Goal: Transaction & Acquisition: Purchase product/service

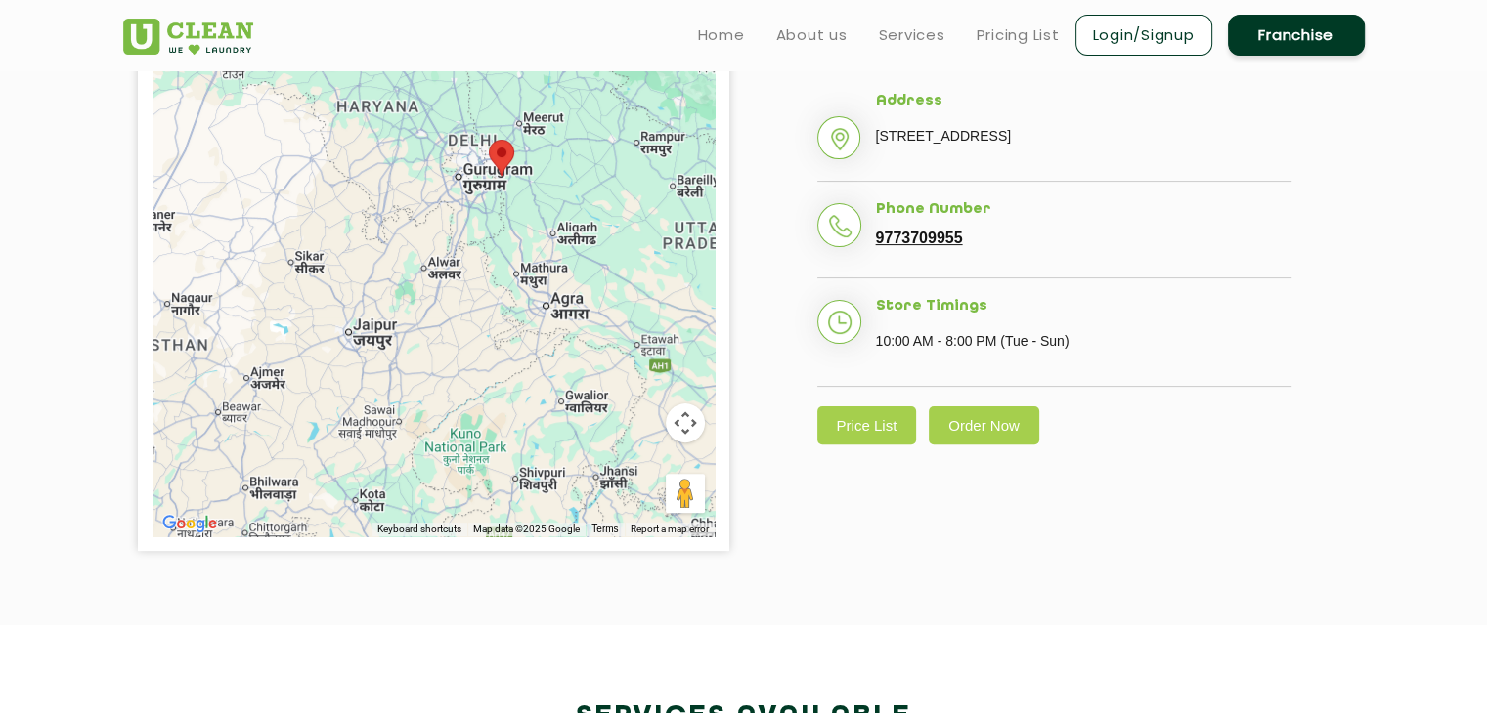
scroll to position [493, 0]
click at [994, 28] on link "Pricing List" at bounding box center [1017, 34] width 83 height 23
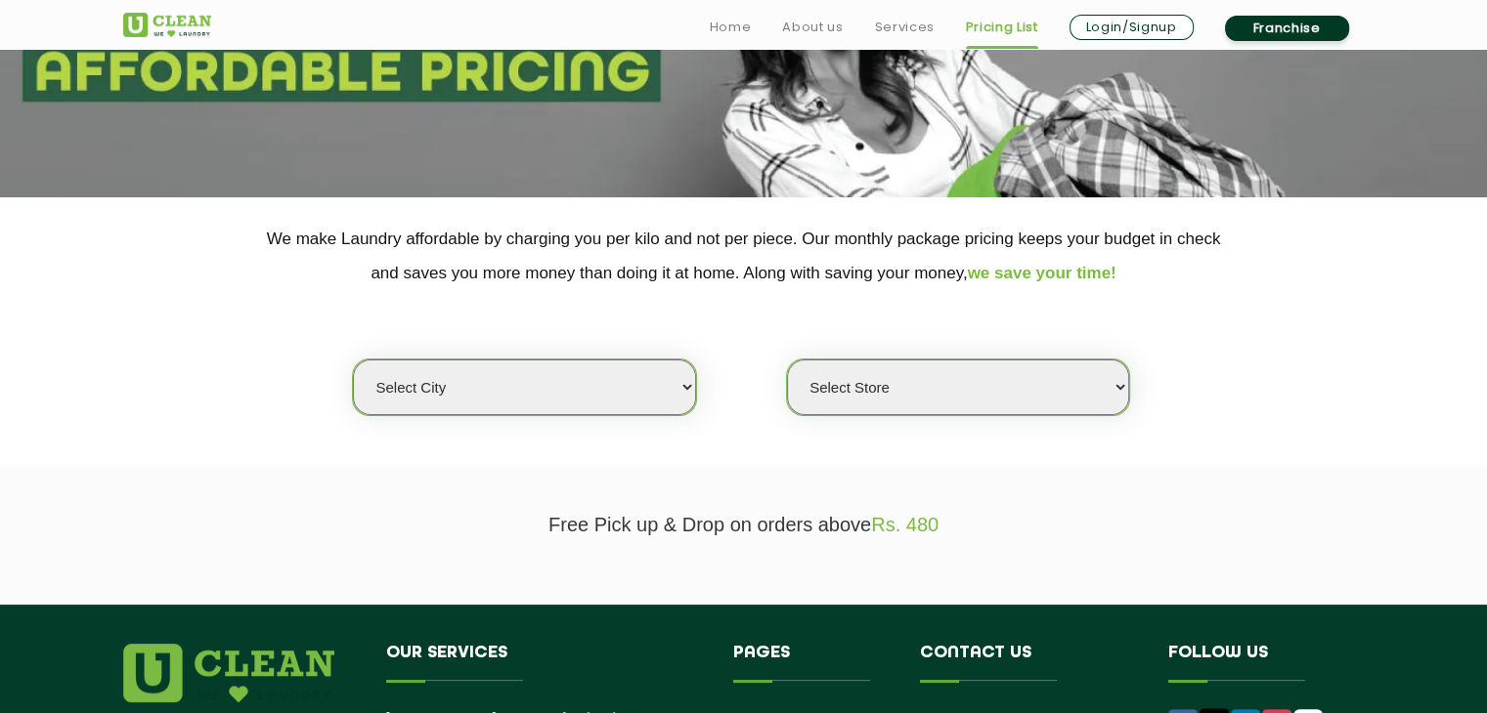
scroll to position [257, 0]
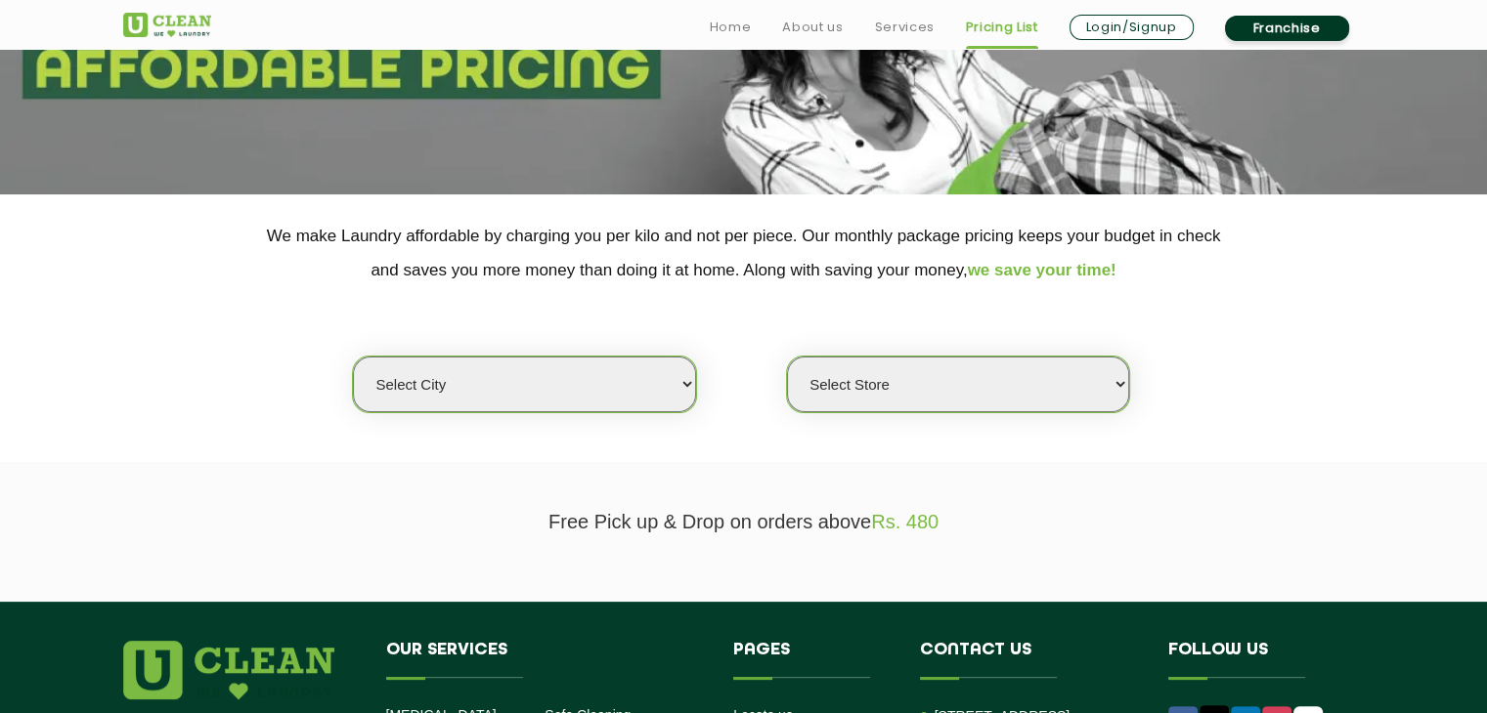
click at [566, 376] on select "Select city [GEOGRAPHIC_DATA] [GEOGRAPHIC_DATA] [GEOGRAPHIC_DATA] [GEOGRAPHIC_D…" at bounding box center [524, 385] width 342 height 56
click at [1005, 382] on select "Select Store" at bounding box center [958, 385] width 342 height 56
click at [833, 314] on div "Select city [GEOGRAPHIC_DATA] [GEOGRAPHIC_DATA] [GEOGRAPHIC_DATA] [GEOGRAPHIC_D…" at bounding box center [743, 350] width 1271 height 126
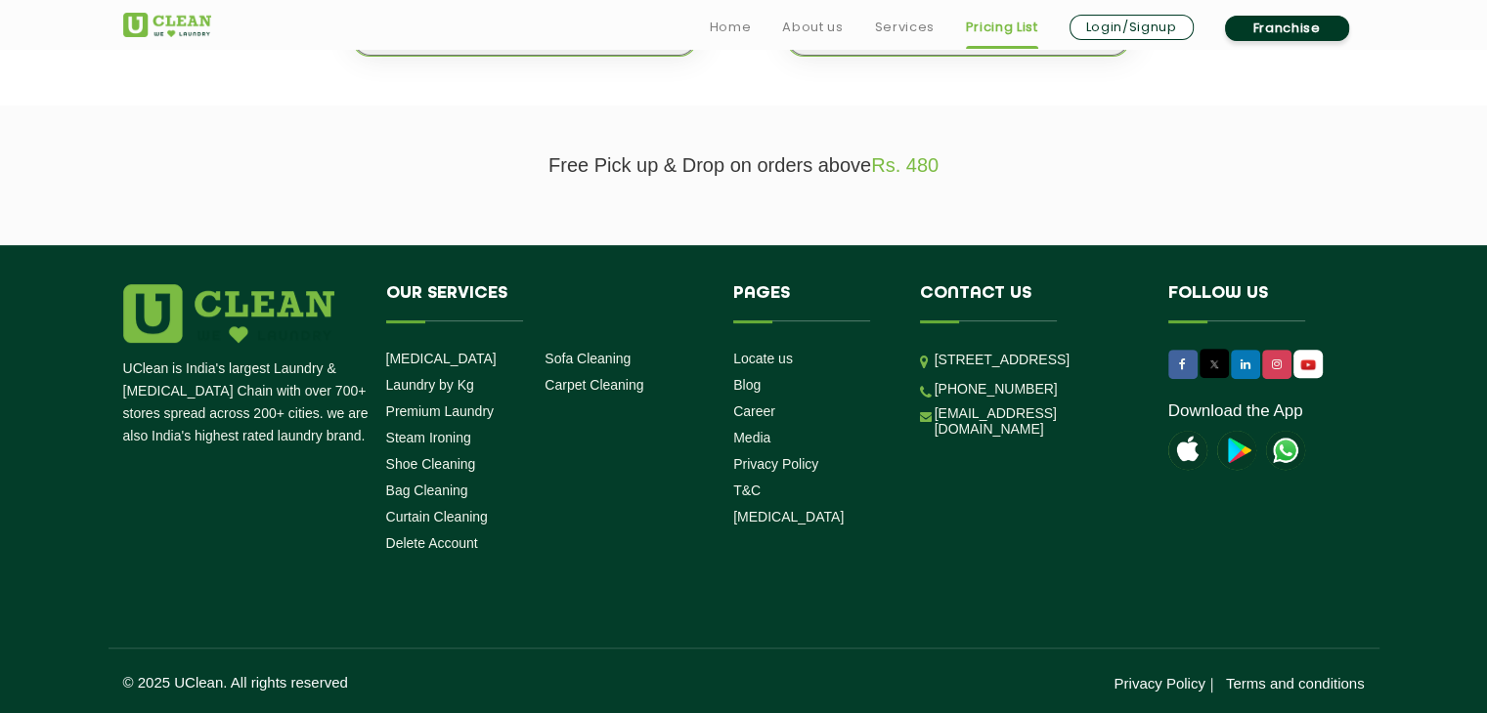
scroll to position [0, 0]
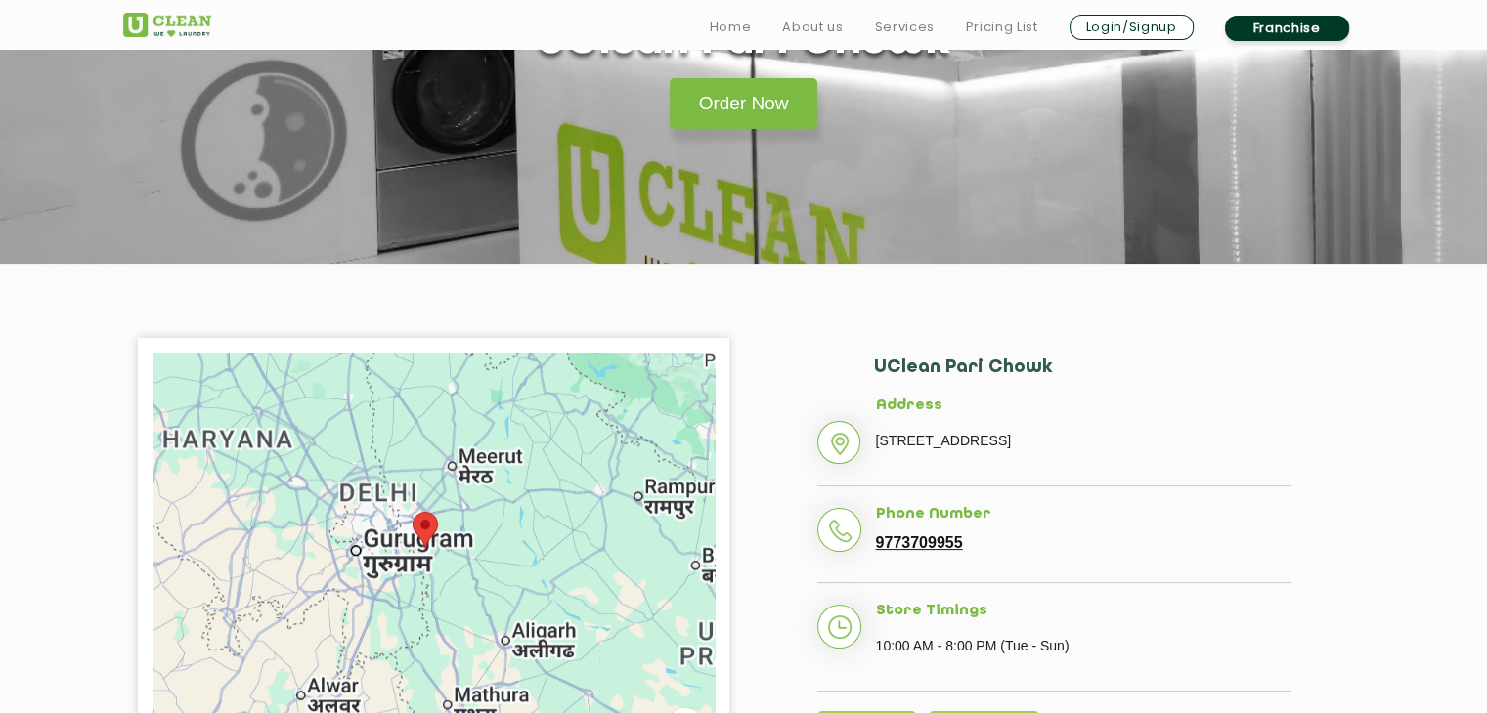
scroll to position [295, 0]
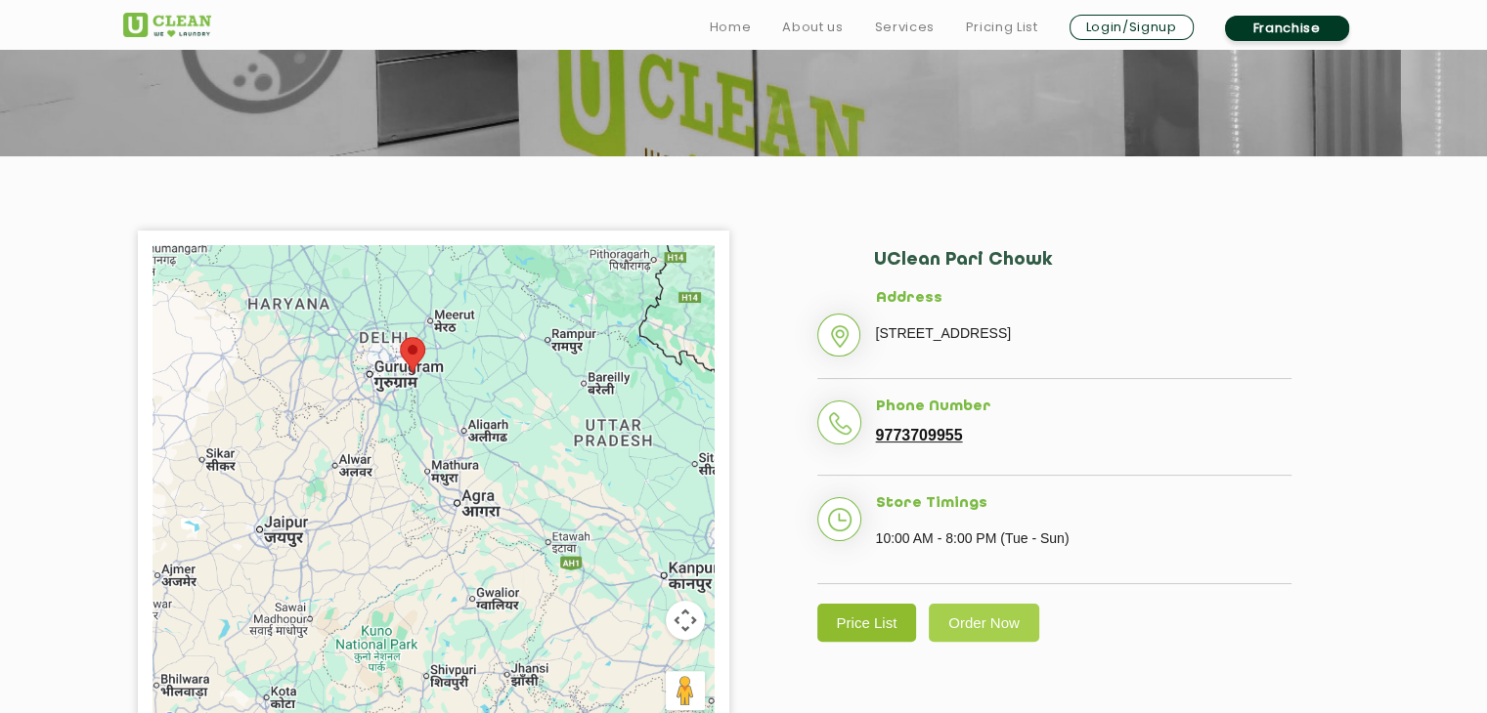
click at [884, 624] on link "Price List" at bounding box center [867, 623] width 100 height 38
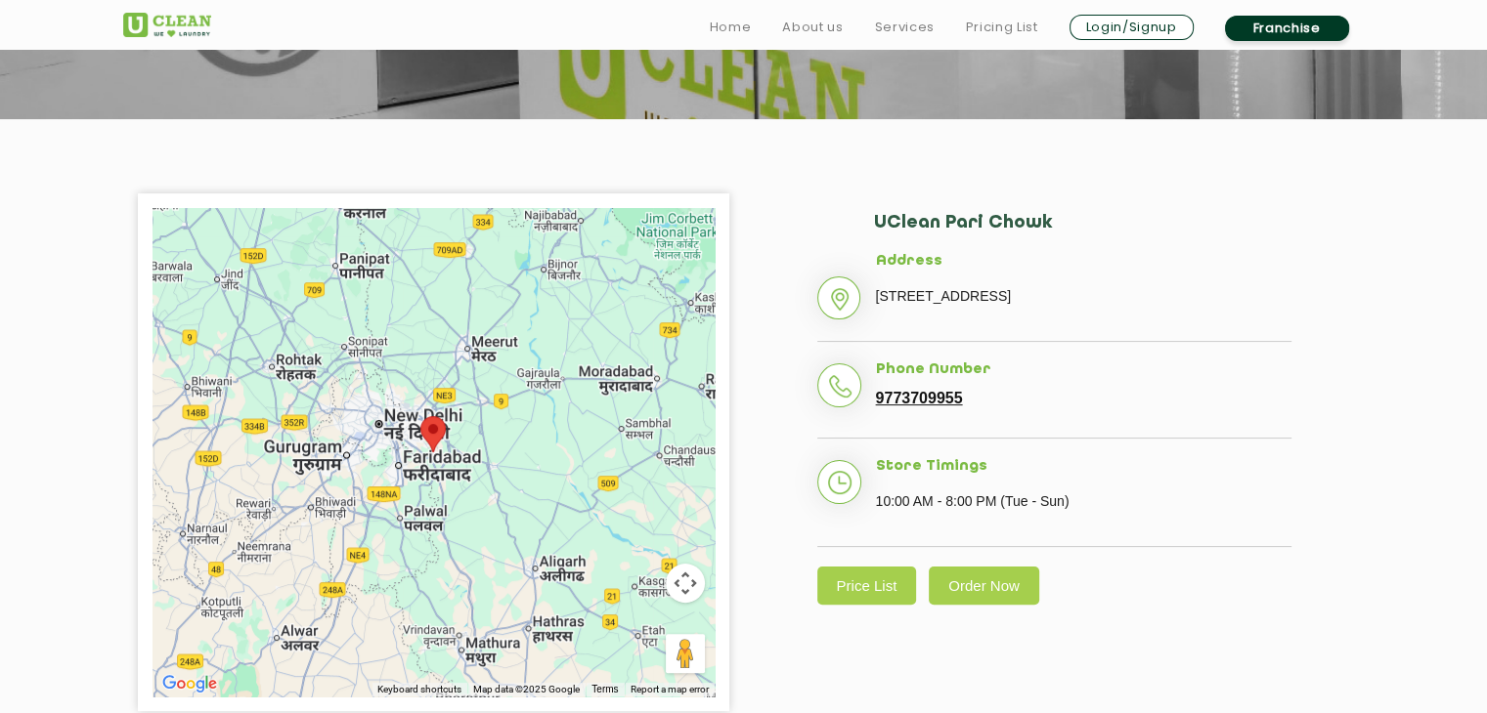
scroll to position [339, 0]
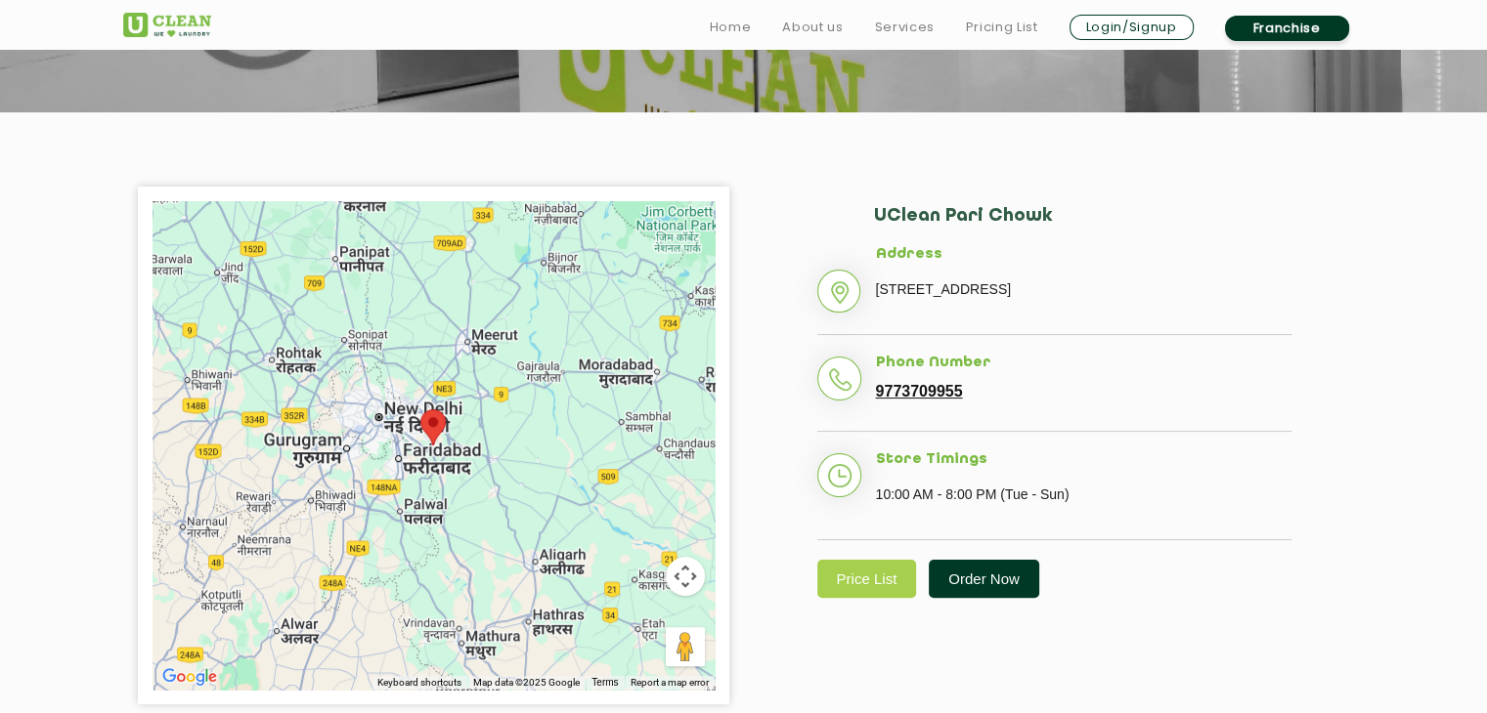
click at [993, 572] on link "Order Now" at bounding box center [983, 579] width 110 height 38
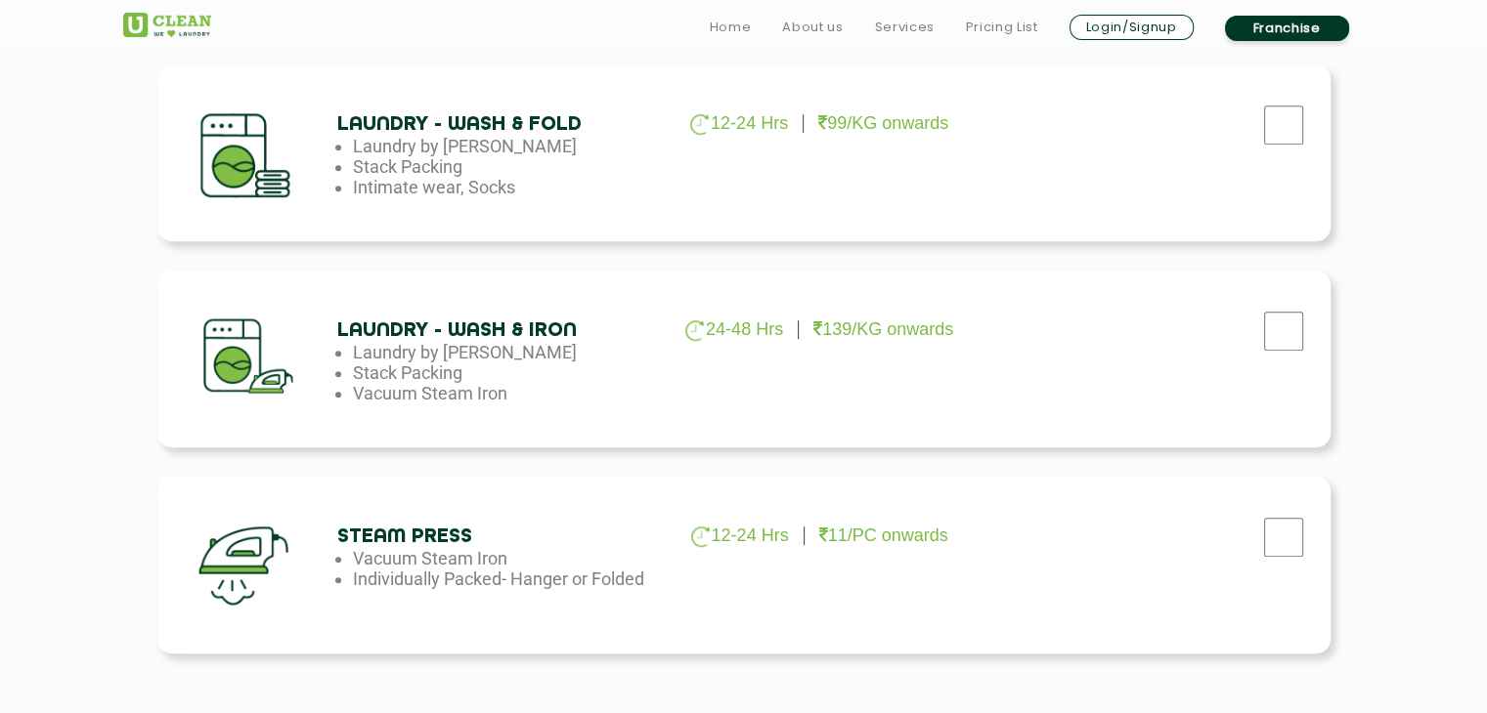
scroll to position [1114, 0]
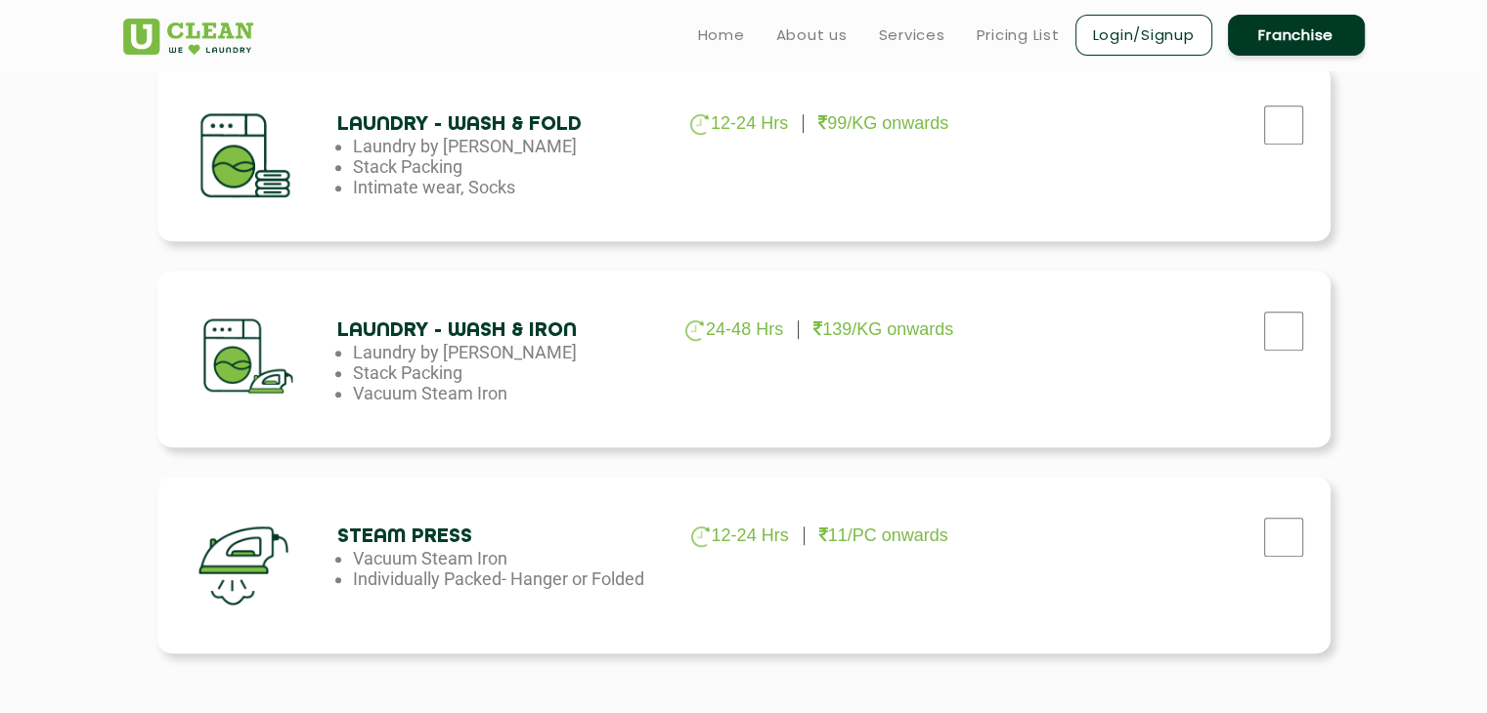
scroll to position [339, 0]
